Goal: Find specific page/section: Find specific page/section

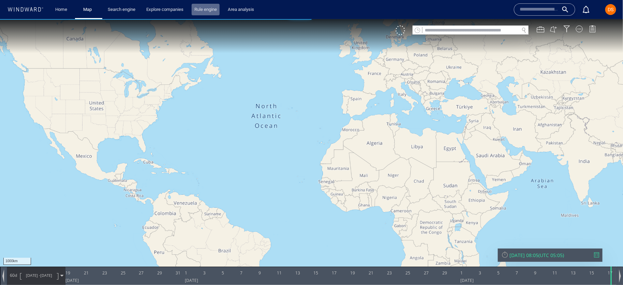
click at [208, 11] on link "Rule engine" at bounding box center [206, 10] width 28 height 12
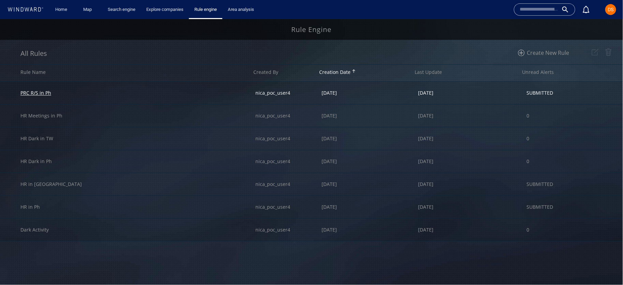
click at [44, 94] on div "PRC R/S in Ph" at bounding box center [35, 93] width 31 height 6
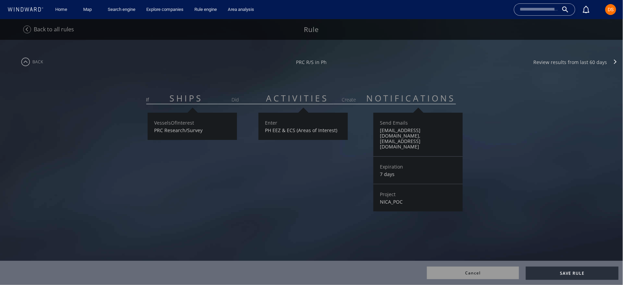
click at [27, 64] on img at bounding box center [25, 61] width 17 height 17
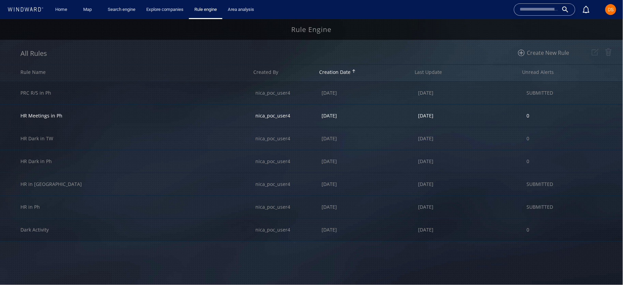
click at [84, 116] on div "HR Meetings in Ph" at bounding box center [137, 115] width 235 height 22
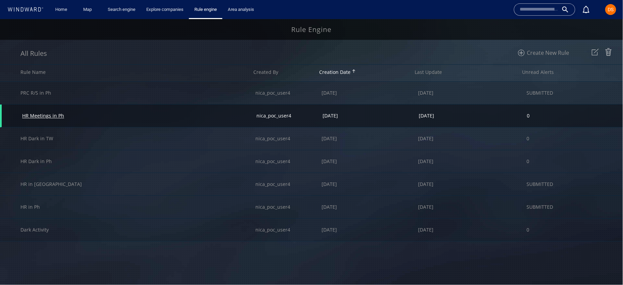
click at [45, 116] on div "HR Meetings in Ph" at bounding box center [43, 115] width 42 height 6
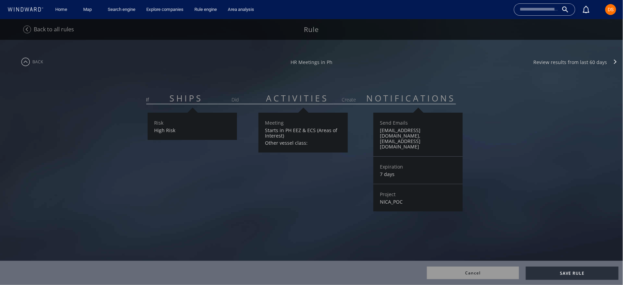
click at [22, 63] on img at bounding box center [25, 61] width 17 height 17
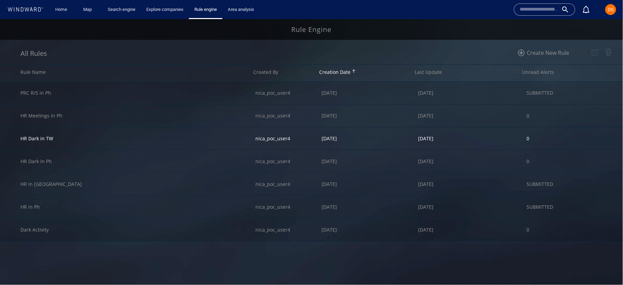
click at [81, 137] on div "HR Dark in TW" at bounding box center [137, 138] width 235 height 22
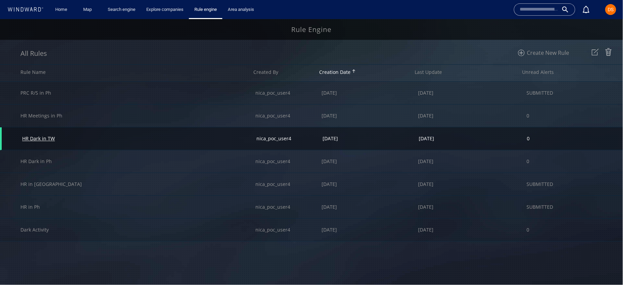
click at [49, 138] on div "HR Dark in TW" at bounding box center [38, 138] width 33 height 6
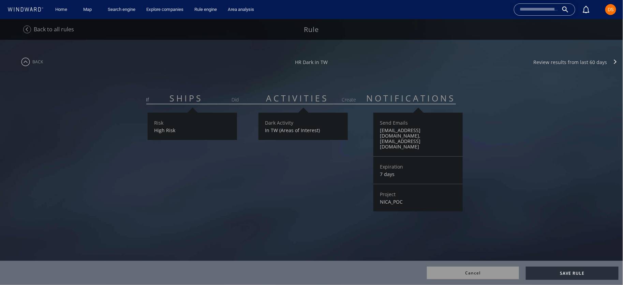
click at [22, 58] on img at bounding box center [25, 61] width 17 height 17
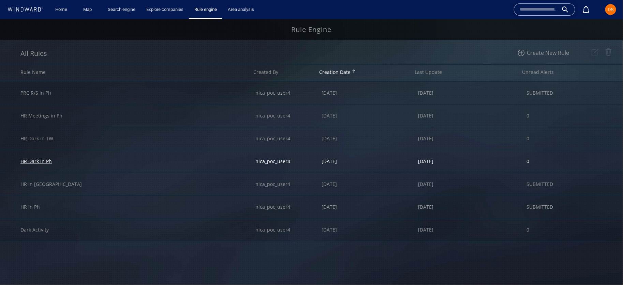
click at [43, 163] on div "HR Dark in Ph" at bounding box center [35, 161] width 31 height 6
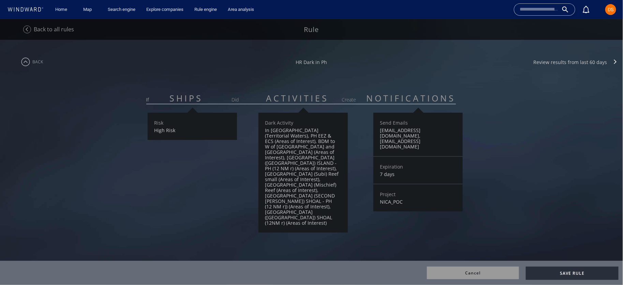
click at [25, 62] on img at bounding box center [25, 61] width 17 height 17
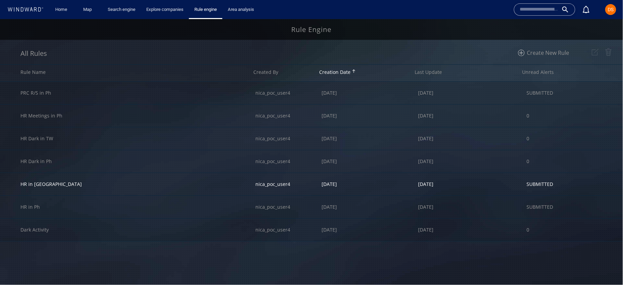
click at [47, 184] on div "HR in TW" at bounding box center [137, 184] width 235 height 22
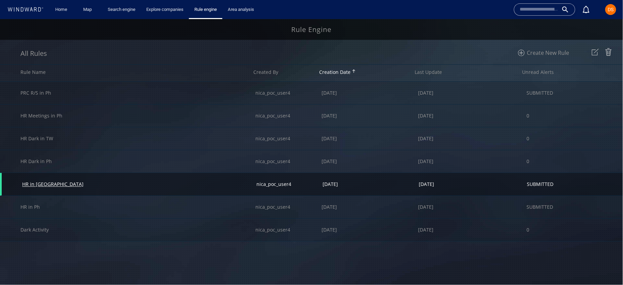
click at [29, 184] on div "HR in TW" at bounding box center [52, 184] width 61 height 6
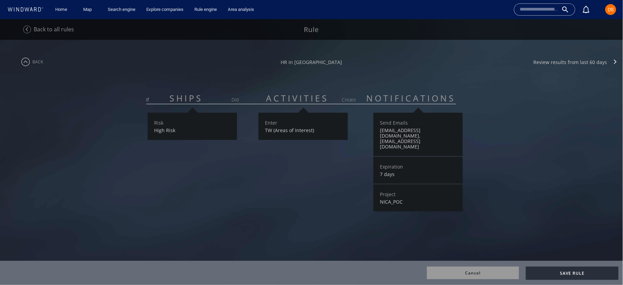
click at [27, 65] on img at bounding box center [25, 61] width 17 height 17
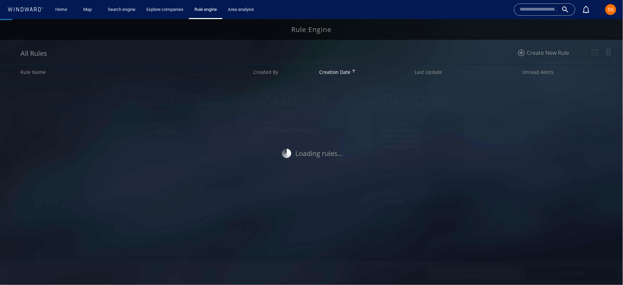
click at [27, 65] on div "All Rules Create New Rule Rule Name Created By Creation Date Last Update Unread…" at bounding box center [311, 152] width 623 height 266
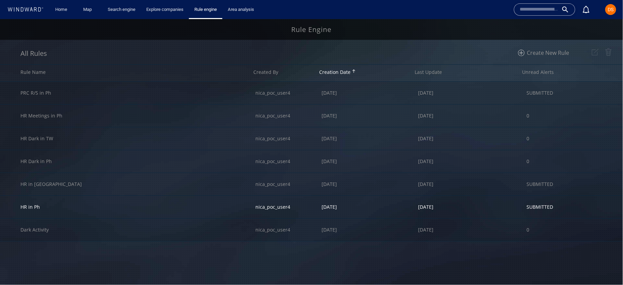
click at [50, 207] on div "HR in Ph" at bounding box center [137, 207] width 235 height 22
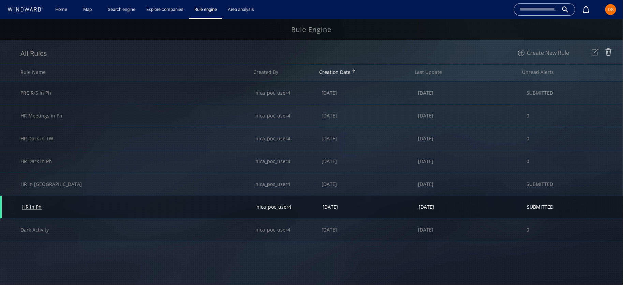
click at [34, 207] on div "HR in Ph" at bounding box center [31, 207] width 19 height 6
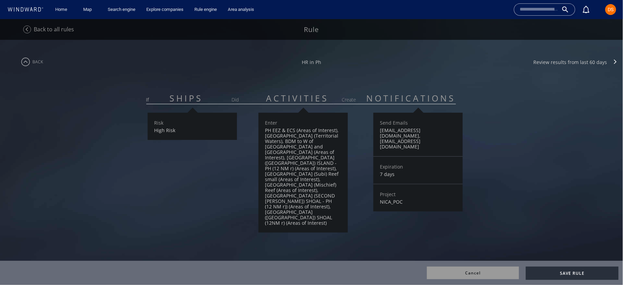
click at [26, 63] on img at bounding box center [25, 61] width 17 height 17
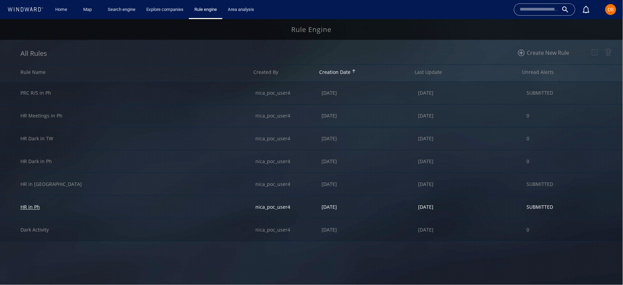
click at [27, 204] on div "HR in Ph" at bounding box center [29, 207] width 19 height 6
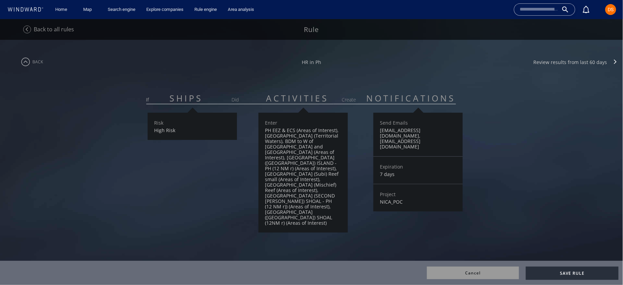
click at [25, 62] on img at bounding box center [25, 61] width 17 height 17
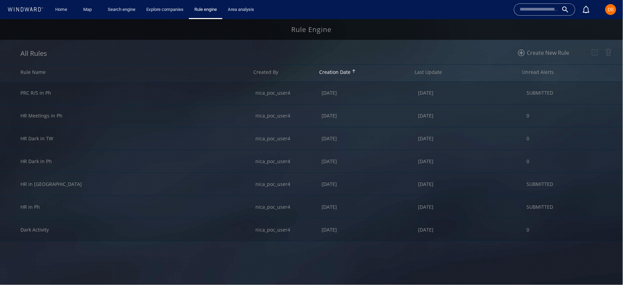
click at [611, 10] on span "DS" at bounding box center [611, 9] width 6 height 5
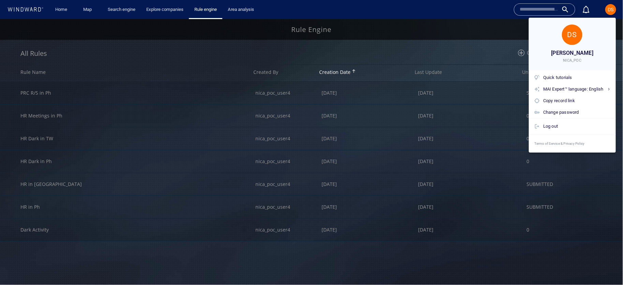
click at [608, 9] on div at bounding box center [311, 142] width 623 height 285
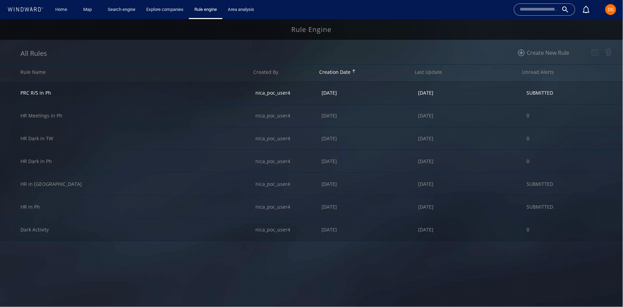
click at [158, 94] on div "PRC R/S in Ph" at bounding box center [137, 92] width 235 height 22
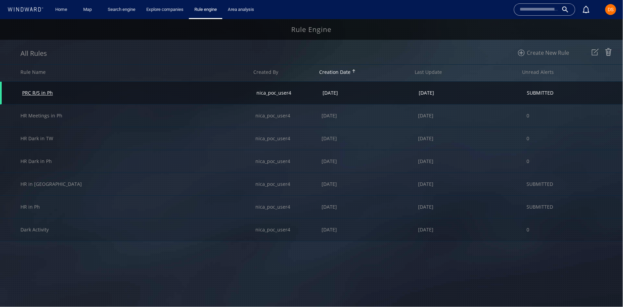
click at [47, 90] on div "PRC R/S in Ph" at bounding box center [37, 93] width 31 height 6
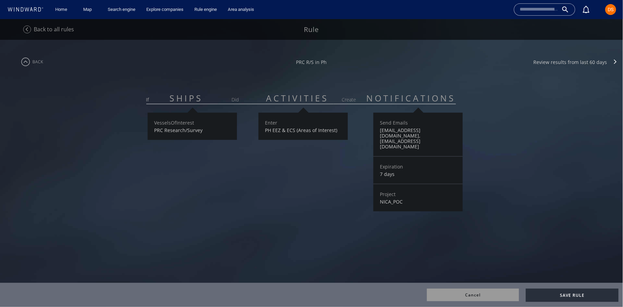
click at [26, 65] on img at bounding box center [25, 61] width 17 height 17
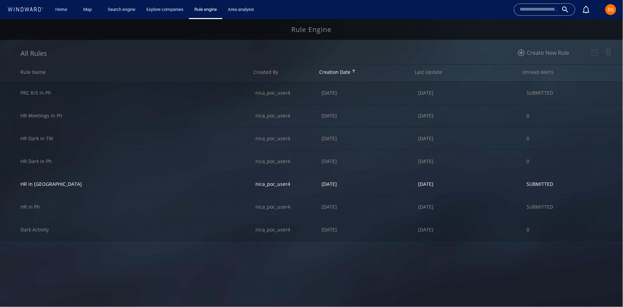
click at [67, 188] on div "HR in TW" at bounding box center [137, 184] width 235 height 22
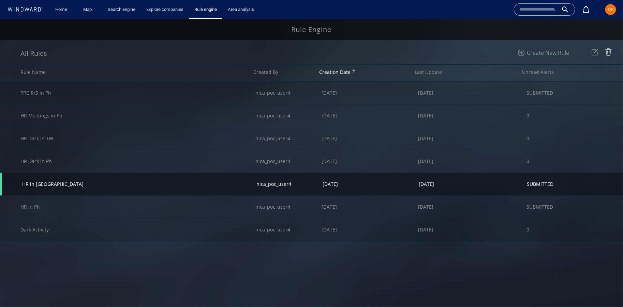
click at [67, 188] on div "HR in TW" at bounding box center [139, 184] width 234 height 22
click at [37, 188] on div "HR in TW" at bounding box center [139, 184] width 234 height 22
click at [36, 184] on div "HR in TW" at bounding box center [52, 184] width 61 height 6
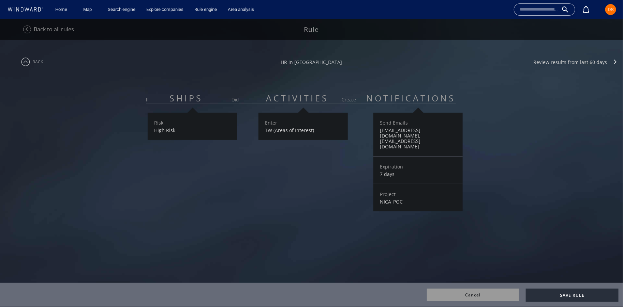
click at [27, 58] on img at bounding box center [25, 61] width 17 height 17
